Goal: Navigation & Orientation: Find specific page/section

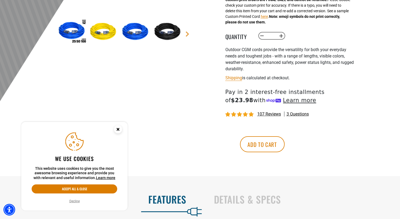
scroll to position [192, 0]
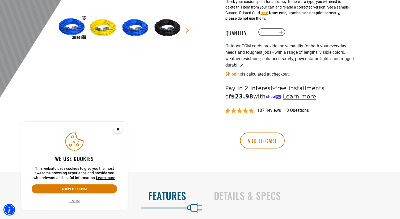
click at [117, 129] on icon "Close this option" at bounding box center [118, 129] width 2 height 2
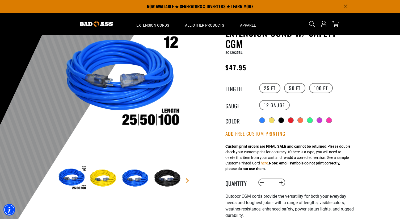
scroll to position [41, 0]
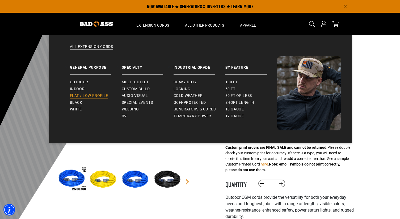
click at [83, 95] on span "Flat / Low Profile" at bounding box center [89, 95] width 39 height 5
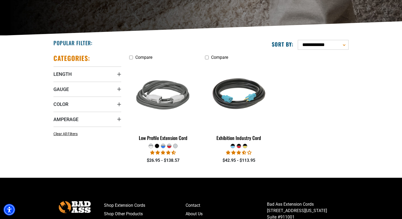
scroll to position [99, 0]
